Goal: Task Accomplishment & Management: Use online tool/utility

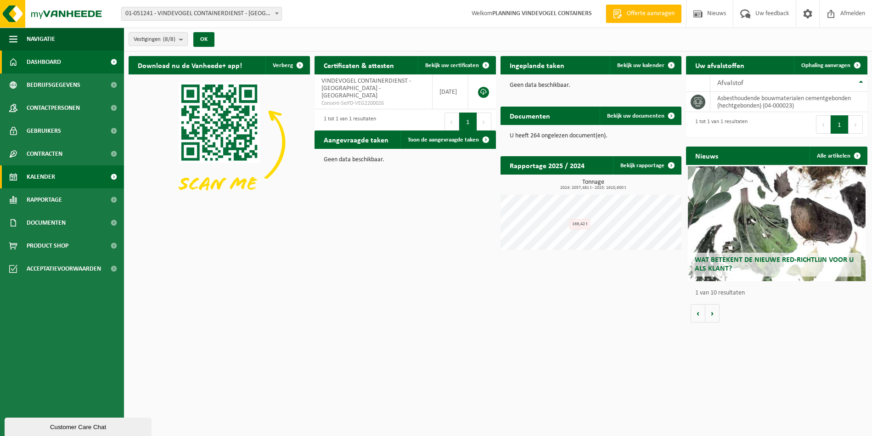
click at [54, 176] on span "Kalender" at bounding box center [41, 176] width 28 height 23
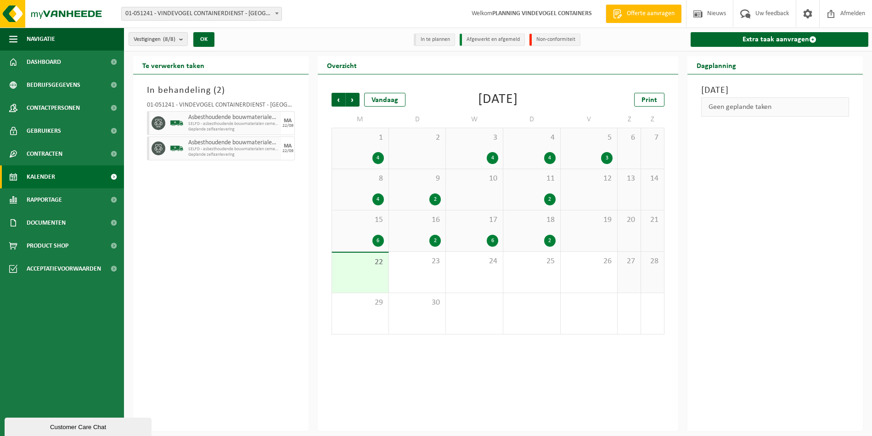
click at [372, 274] on div "22" at bounding box center [360, 273] width 56 height 40
click at [797, 40] on link "Extra taak aanvragen" at bounding box center [780, 39] width 178 height 15
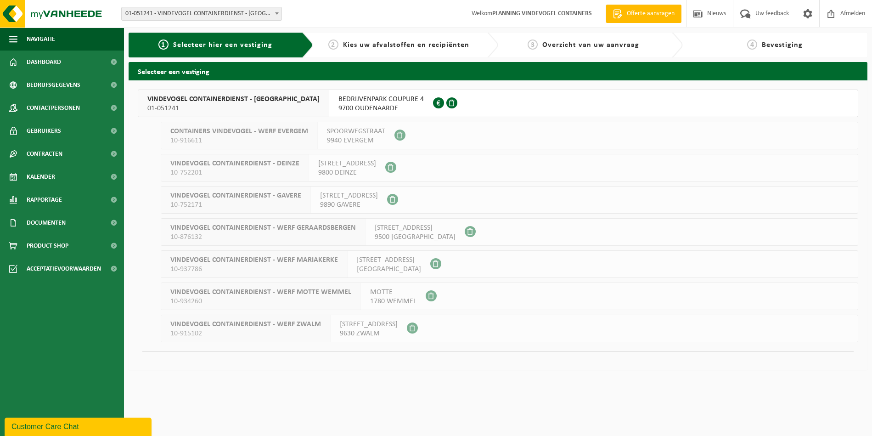
click at [367, 100] on span "BEDRIJVENPARK COUPURE 4" at bounding box center [381, 99] width 85 height 9
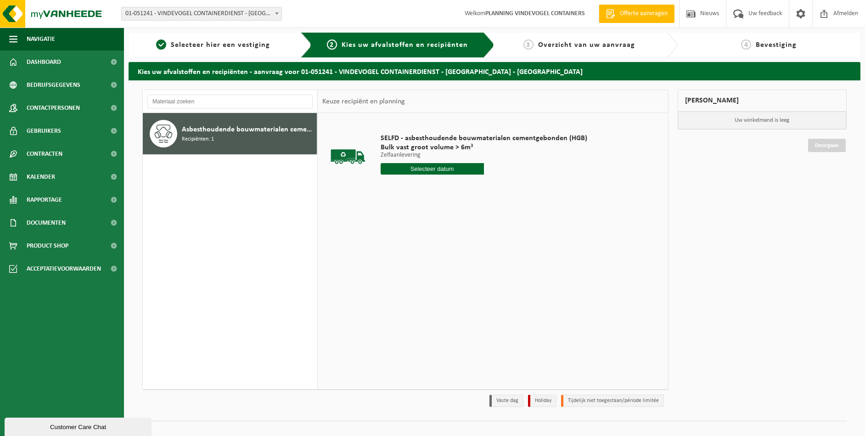
click at [443, 168] on input "text" at bounding box center [432, 168] width 103 height 11
click at [393, 262] on div "22" at bounding box center [389, 265] width 16 height 15
type input "Van 2025-09-22"
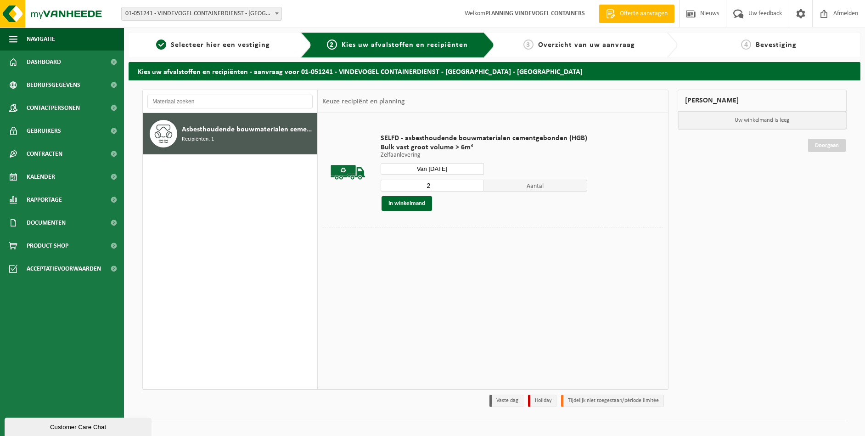
type input "2"
click at [474, 183] on input "2" at bounding box center [432, 186] width 103 height 12
click at [416, 207] on button "In winkelmand" at bounding box center [407, 203] width 51 height 15
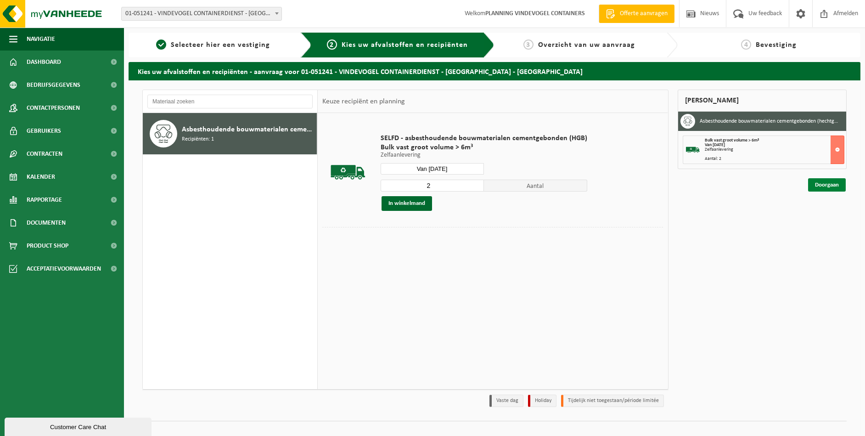
click at [826, 181] on link "Doorgaan" at bounding box center [827, 184] width 38 height 13
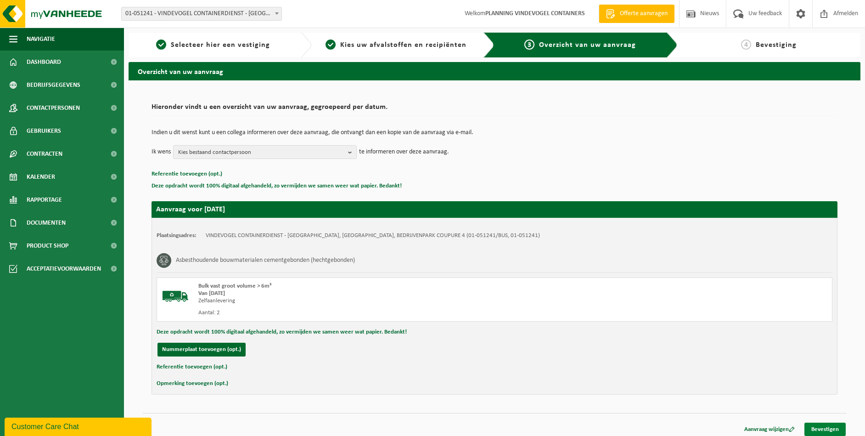
click at [830, 427] on link "Bevestigen" at bounding box center [825, 429] width 41 height 13
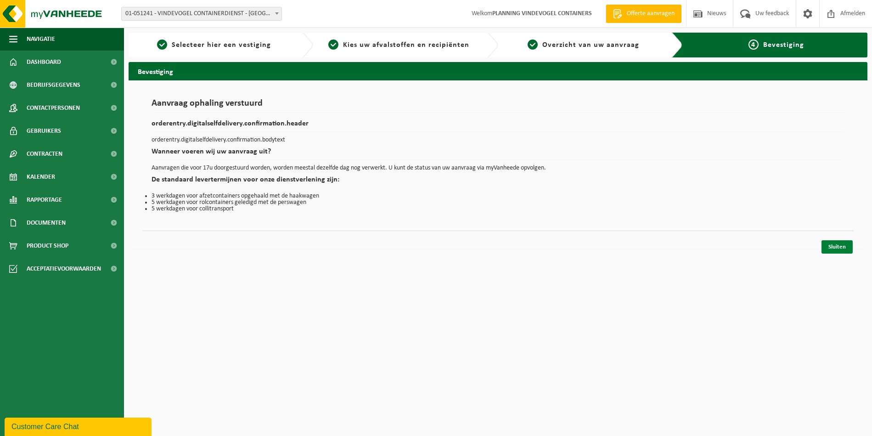
click at [841, 244] on link "Sluiten" at bounding box center [837, 246] width 31 height 13
